Goal: Find specific page/section

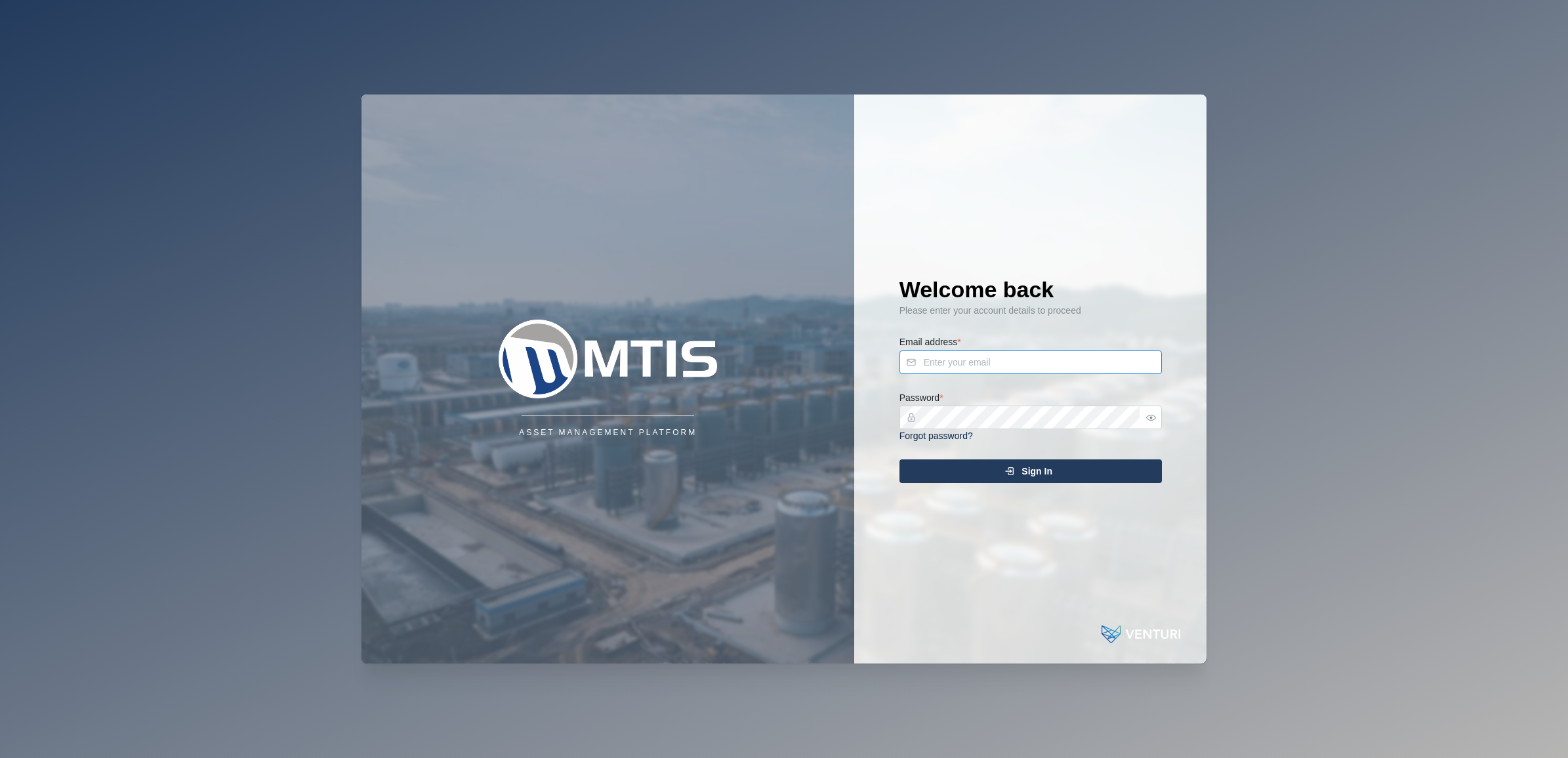
type input "admin@venturi.io"
click at [971, 478] on div "Sign In" at bounding box center [1029, 472] width 242 height 23
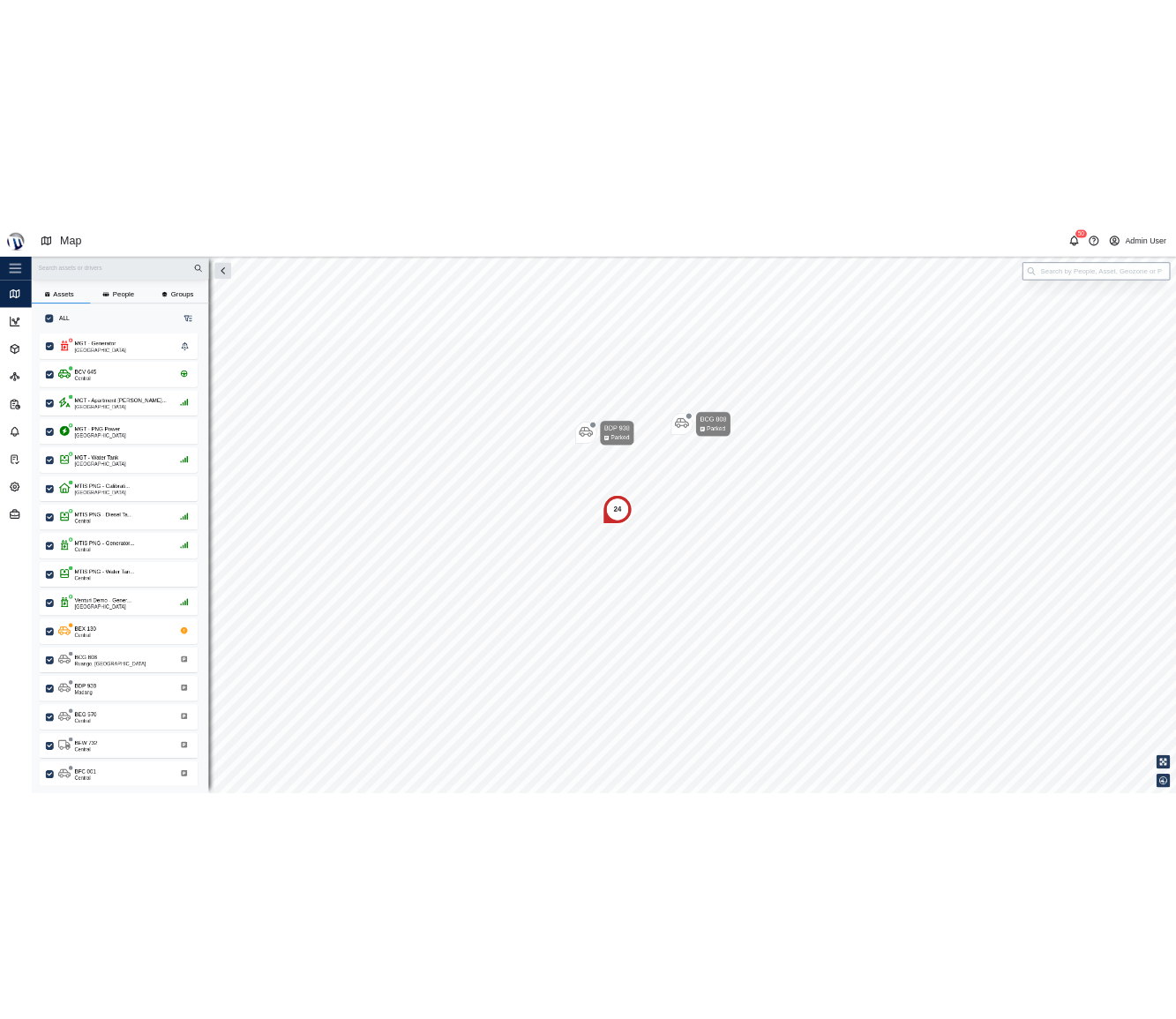
scroll to position [800, 273]
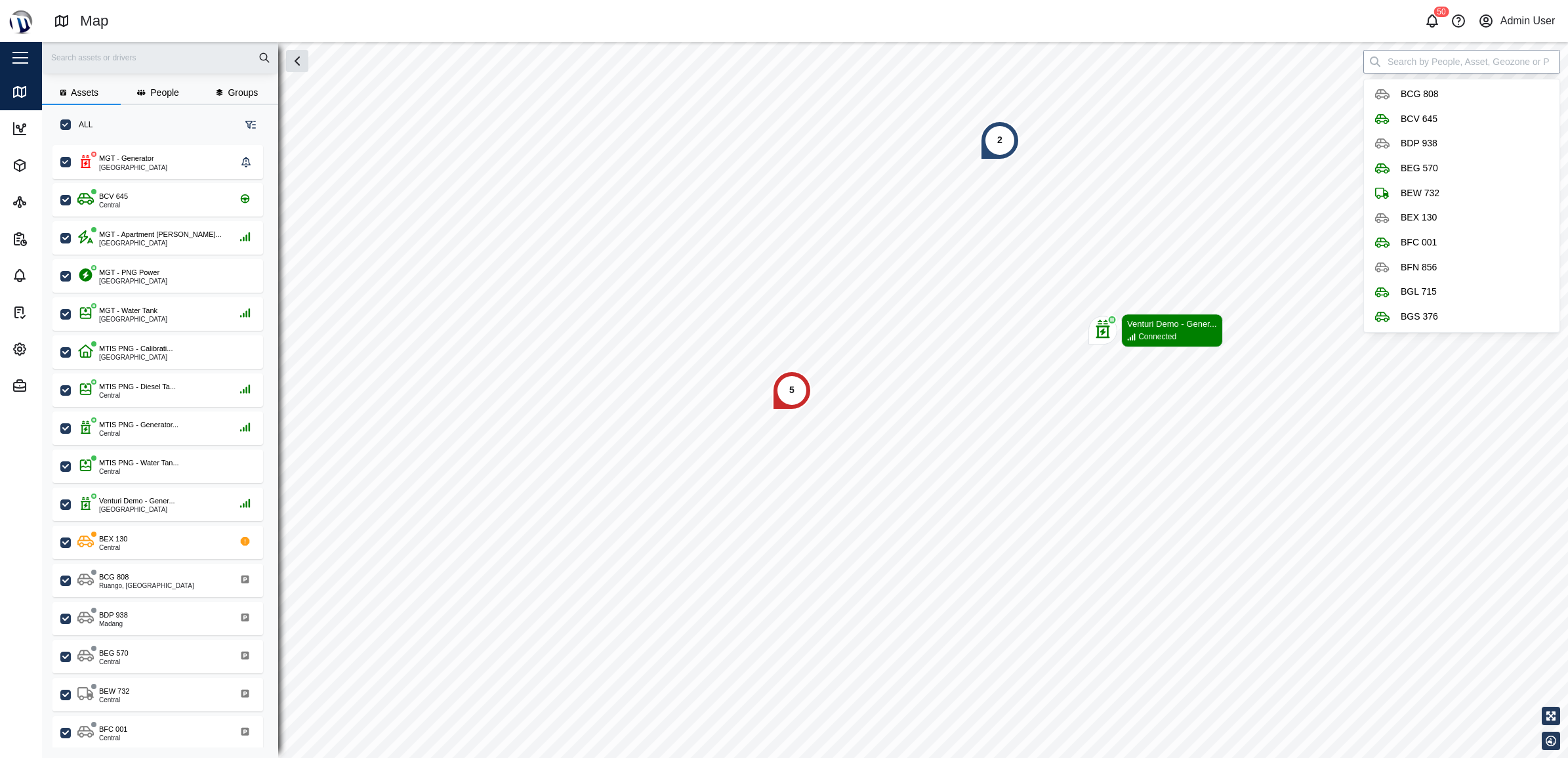
click at [1400, 64] on input "search" at bounding box center [1462, 61] width 197 height 23
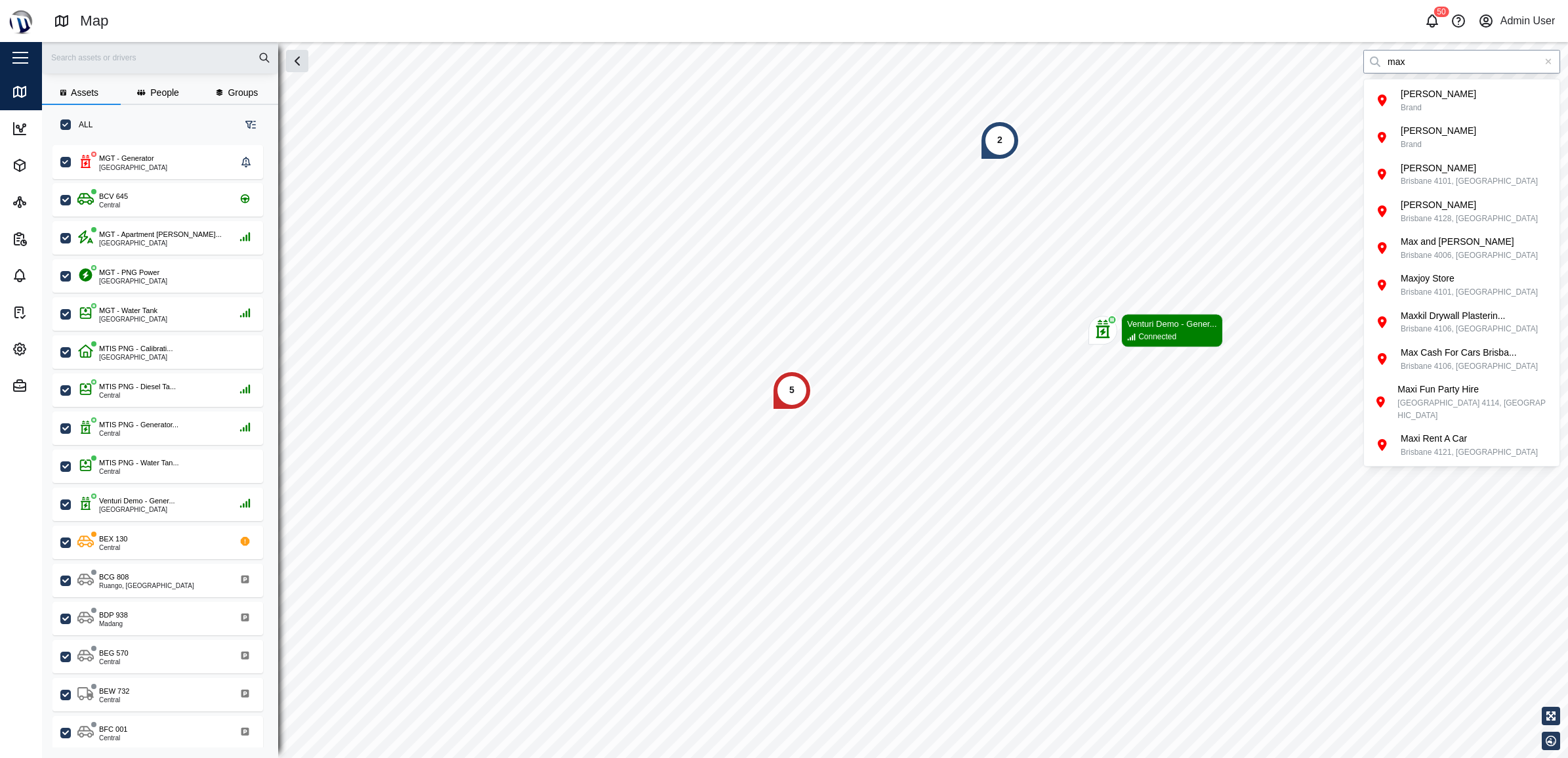
type input "max"
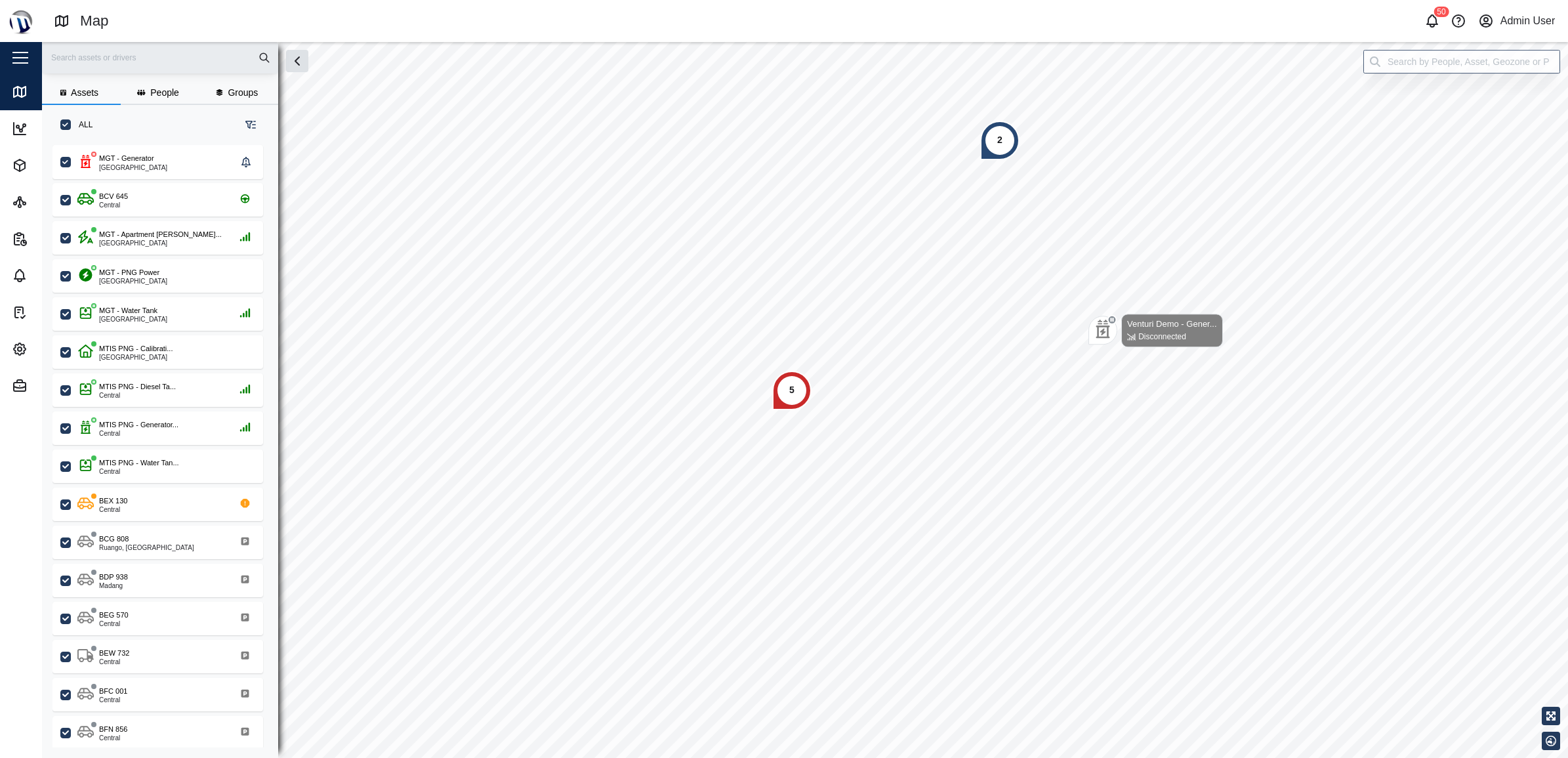
click at [160, 63] on input "text" at bounding box center [160, 58] width 220 height 20
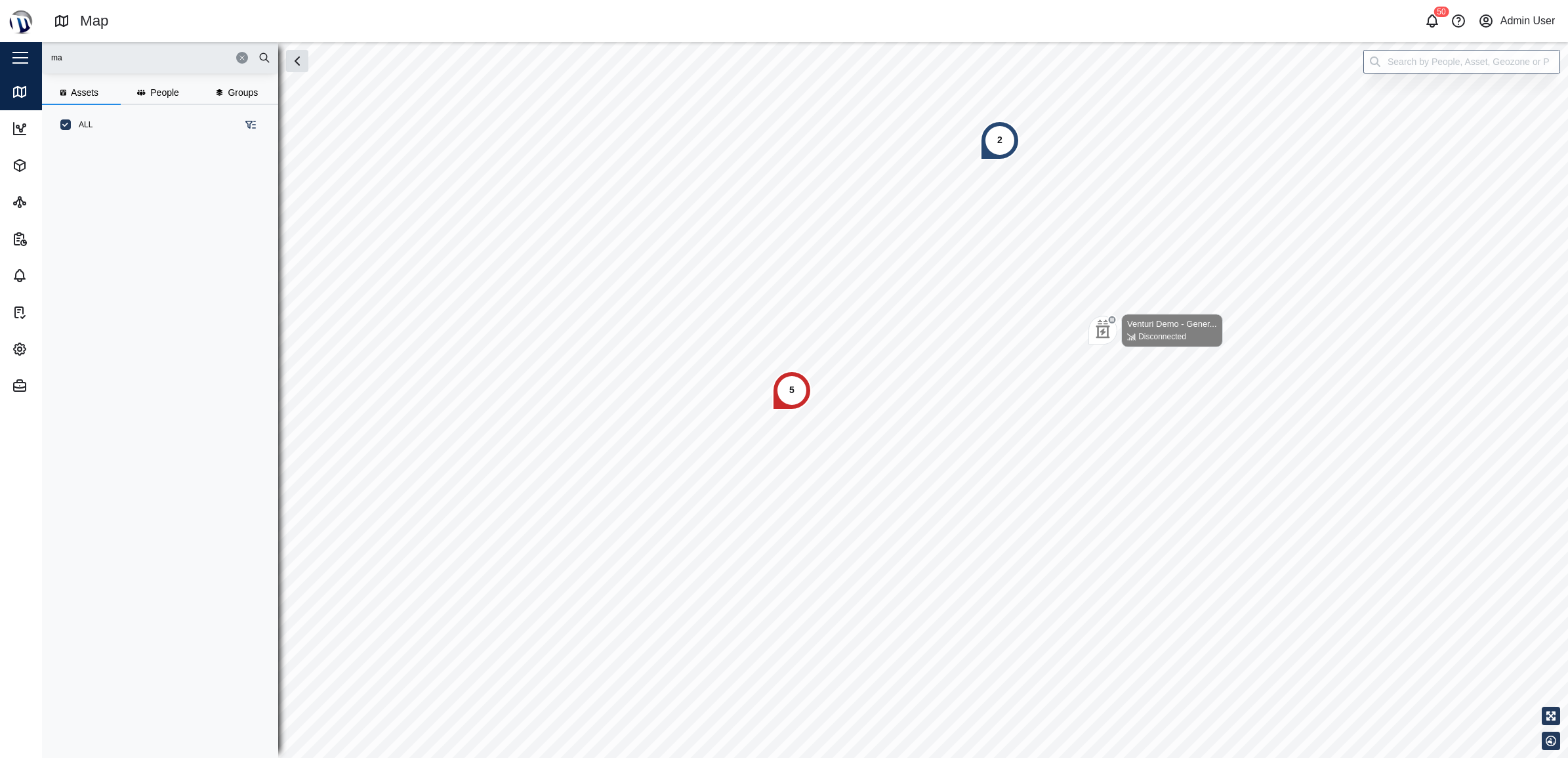
type input "m"
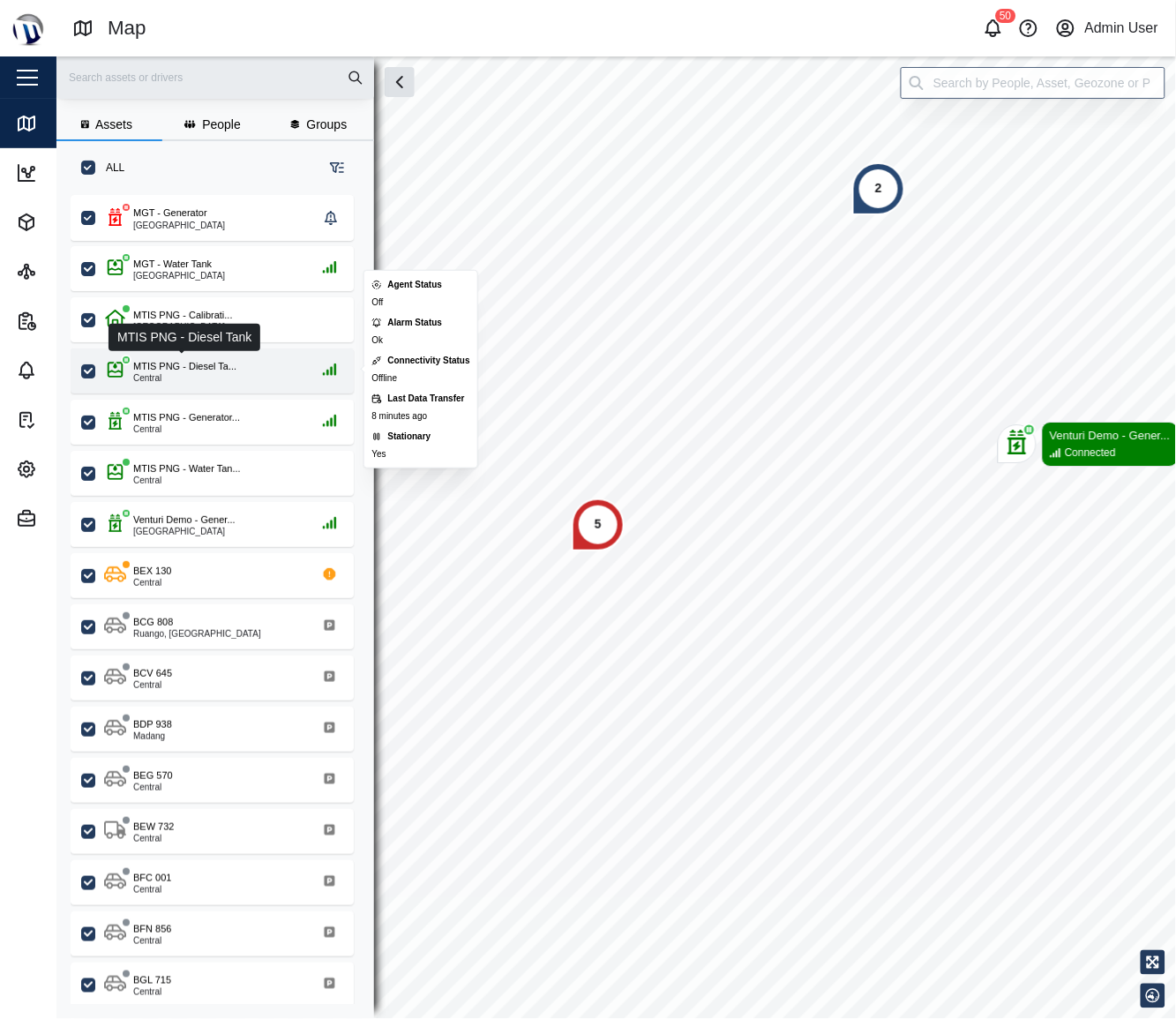
click at [210, 367] on div "MTIS PNG - Diesel Ta..." at bounding box center [185, 366] width 103 height 15
